Goal: Find contact information: Find contact information

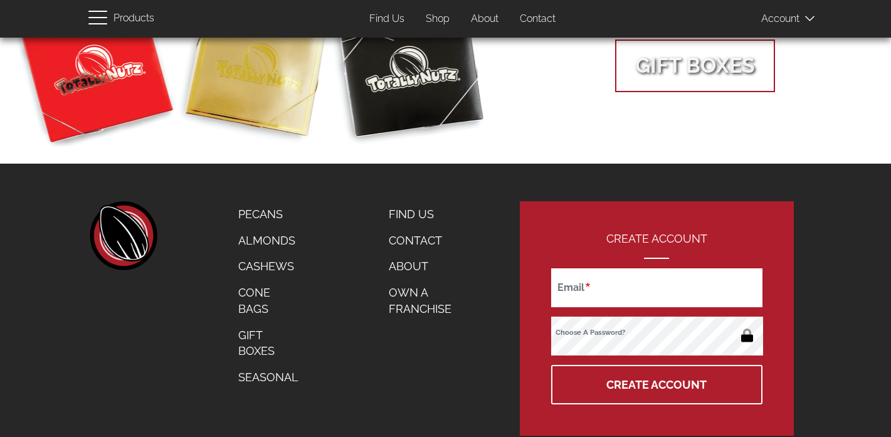
scroll to position [630, 0]
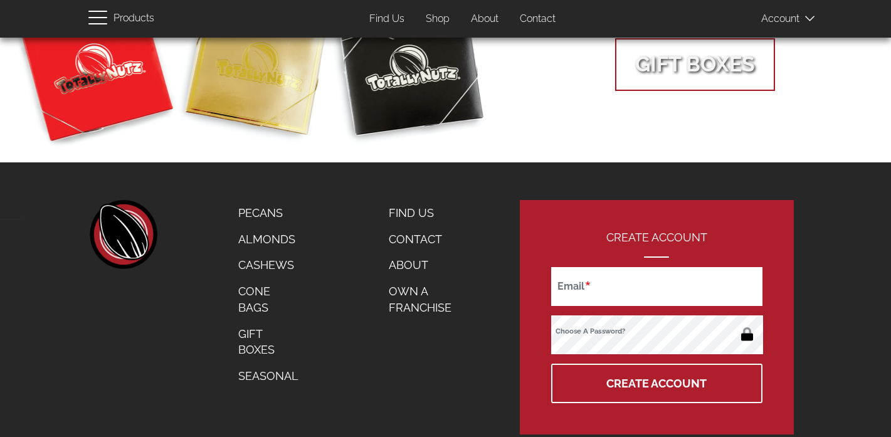
click at [422, 237] on link "Contact" at bounding box center [429, 239] width 101 height 26
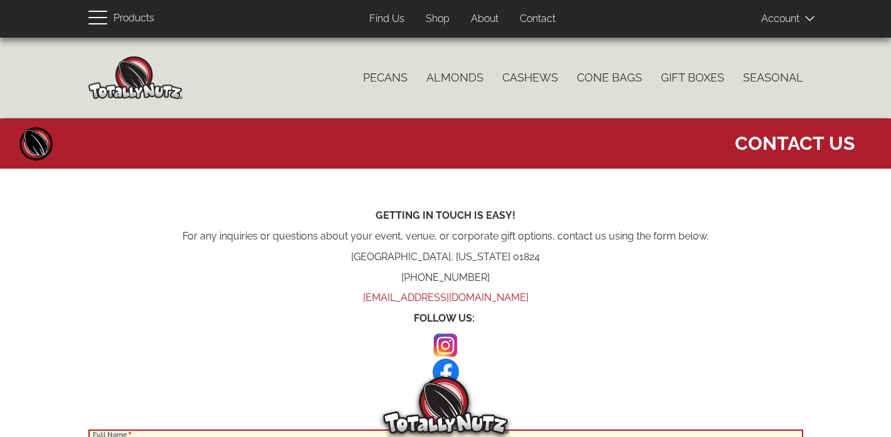
scroll to position [19, 0]
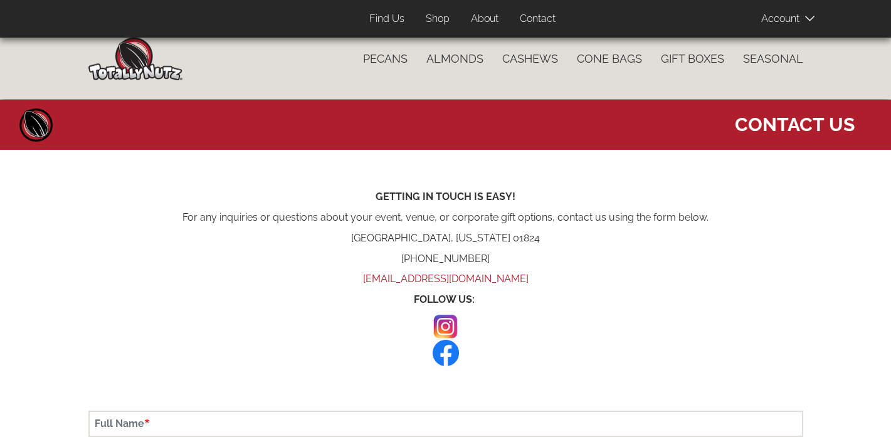
drag, startPoint x: 356, startPoint y: 277, endPoint x: 535, endPoint y: 280, distance: 180.0
click at [535, 280] on p "[EMAIL_ADDRESS][DOMAIN_NAME]" at bounding box center [445, 279] width 715 height 14
copy link "[EMAIL_ADDRESS][DOMAIN_NAME]"
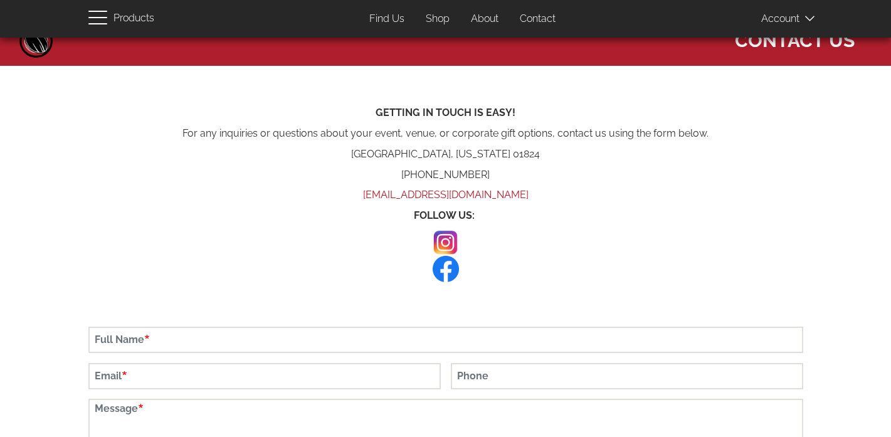
scroll to position [97, 0]
